Goal: Transaction & Acquisition: Download file/media

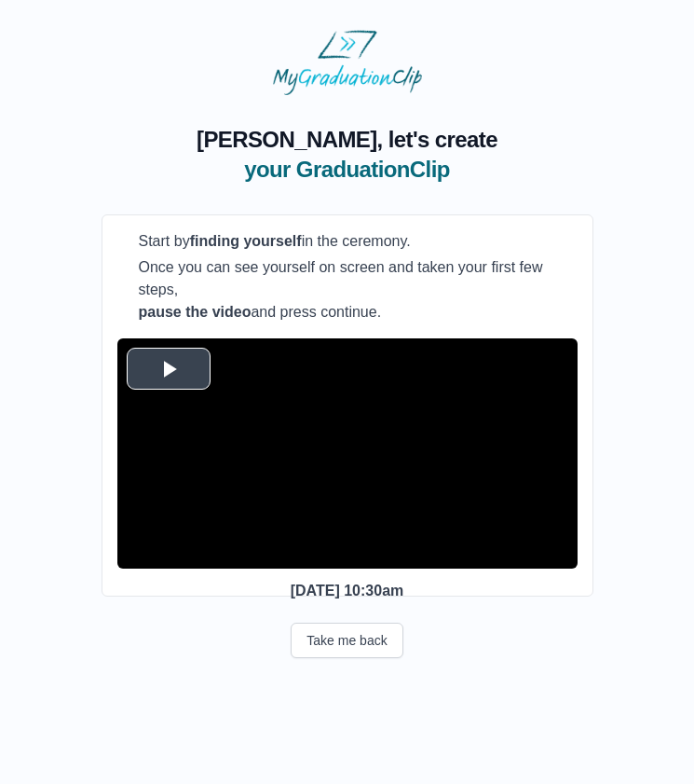
click at [169, 368] on span "Video Player" at bounding box center [169, 368] width 0 height 0
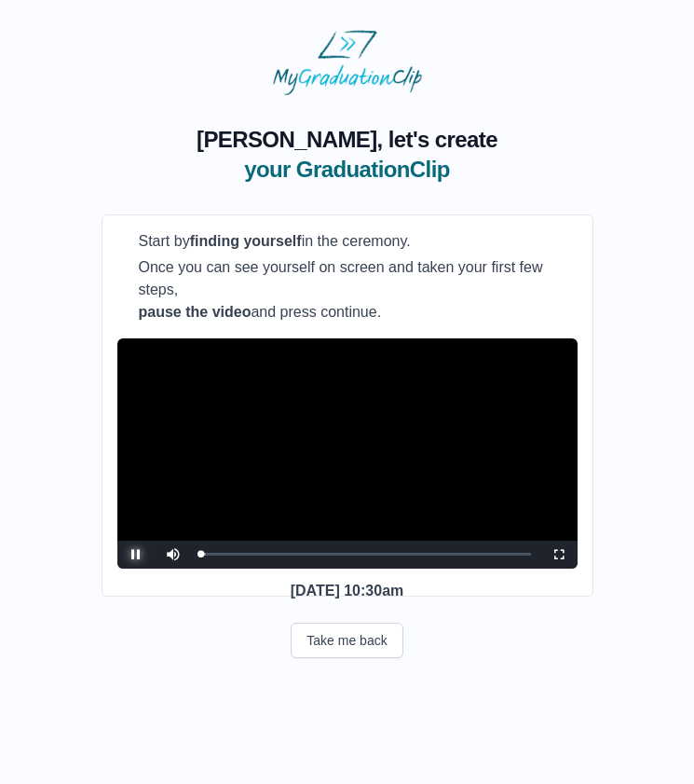
click at [136, 554] on span "Video Player" at bounding box center [136, 554] width 0 height 0
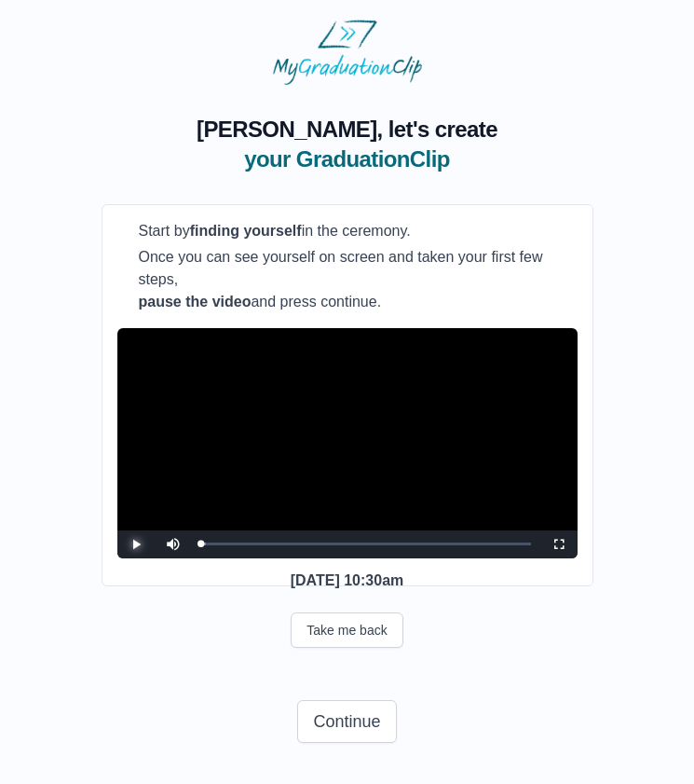
click at [136, 544] on span "Video Player" at bounding box center [136, 544] width 0 height 0
click at [264, 541] on div "Loaded : 0% 03:55 00:03 Progress : 0%" at bounding box center [366, 543] width 330 height 5
click at [284, 541] on div "09:11" at bounding box center [283, 543] width 1 height 5
click at [325, 542] on div "13:47" at bounding box center [324, 543] width 1 height 5
click at [354, 543] on div "Loaded : 0% 17:08 17:08 Progress : 0%" at bounding box center [366, 543] width 330 height 5
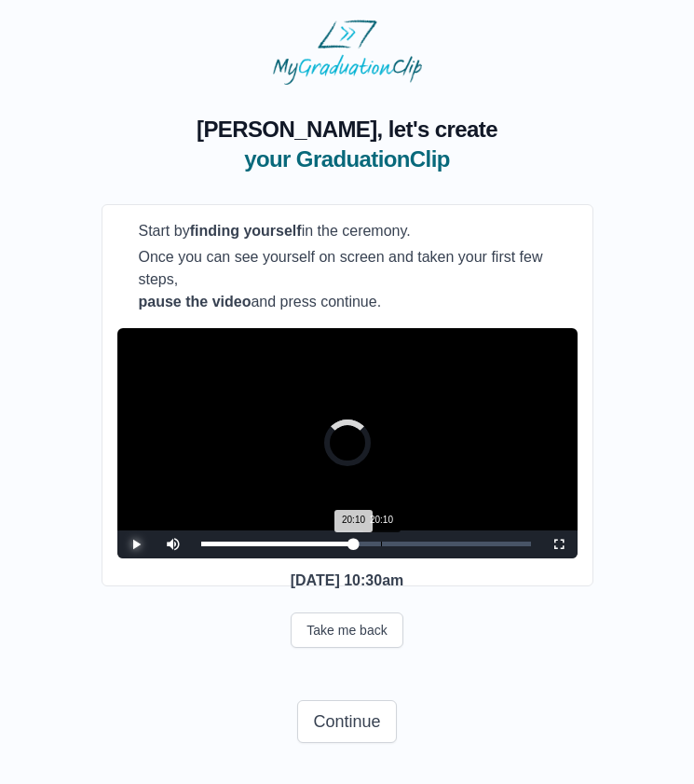
click at [381, 542] on div "20:10" at bounding box center [381, 543] width 1 height 5
click at [400, 543] on div "22:09" at bounding box center [399, 543] width 1 height 5
click at [421, 543] on div "24:33" at bounding box center [420, 543] width 1 height 5
click at [441, 542] on div "26:51" at bounding box center [441, 543] width 1 height 5
click at [455, 542] on div "Loaded : 0% 27:04 26:51 Progress : 0%" at bounding box center [366, 543] width 330 height 5
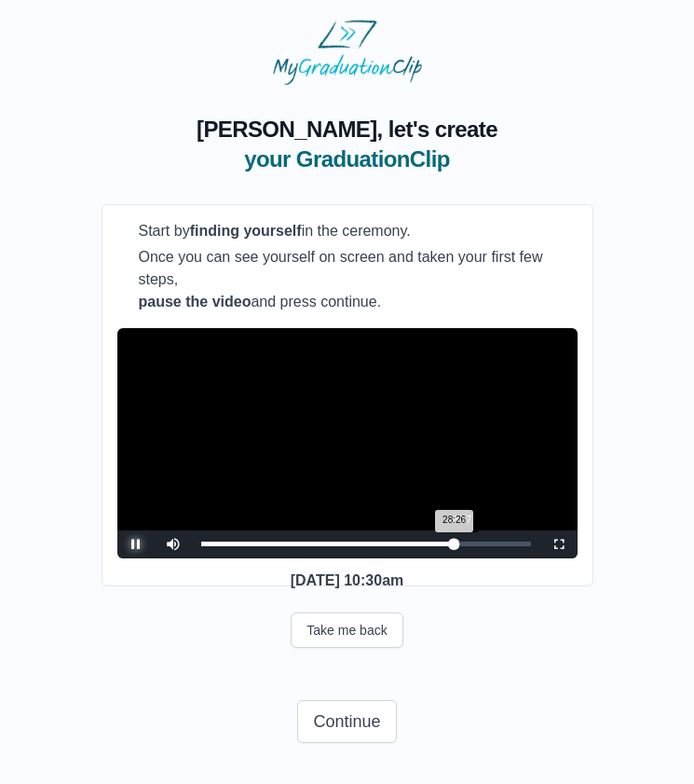
click at [455, 541] on div "28:26 Progress : 0%" at bounding box center [327, 543] width 253 height 5
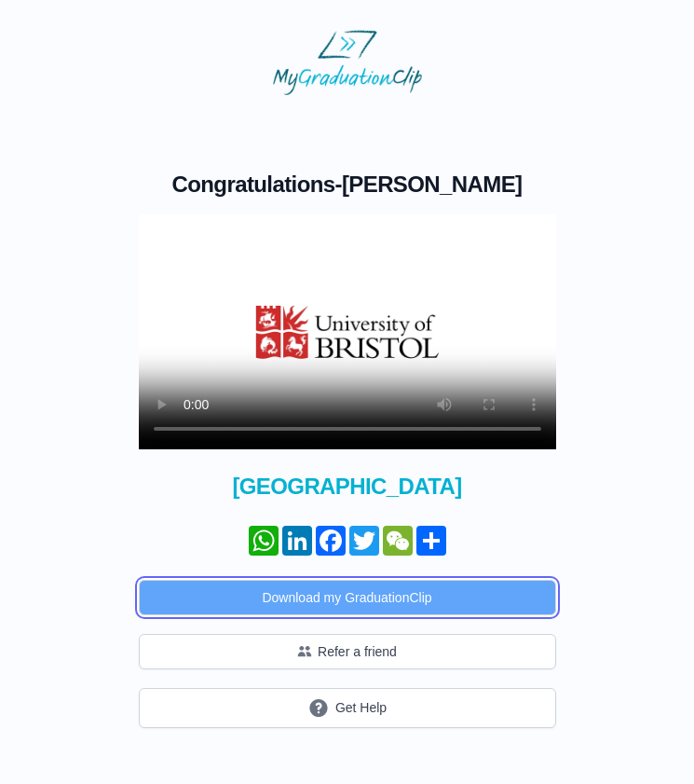
click at [401, 596] on button "Download my GraduationClip" at bounding box center [347, 597] width 417 height 35
